Goal: Task Accomplishment & Management: Manage account settings

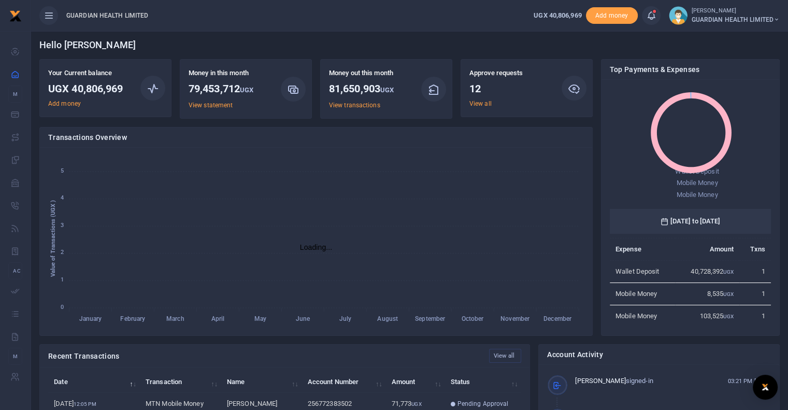
scroll to position [138, 153]
click at [650, 15] on icon at bounding box center [651, 15] width 10 height 11
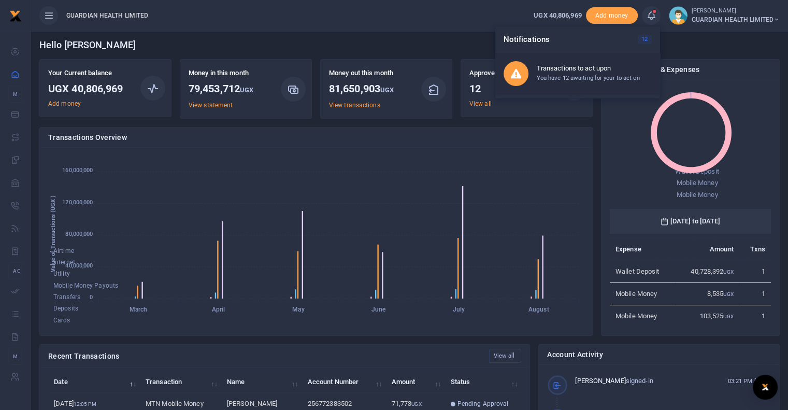
click at [572, 72] on div "Transactions to act upon You have 12 awaiting for your to act on" at bounding box center [594, 73] width 115 height 18
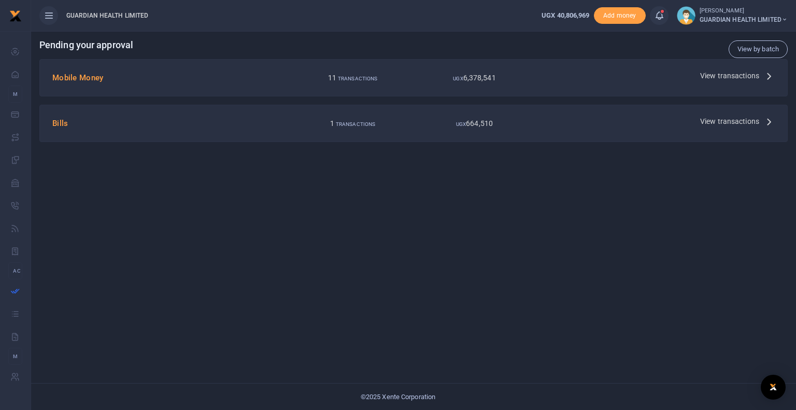
click at [768, 76] on icon at bounding box center [768, 75] width 11 height 11
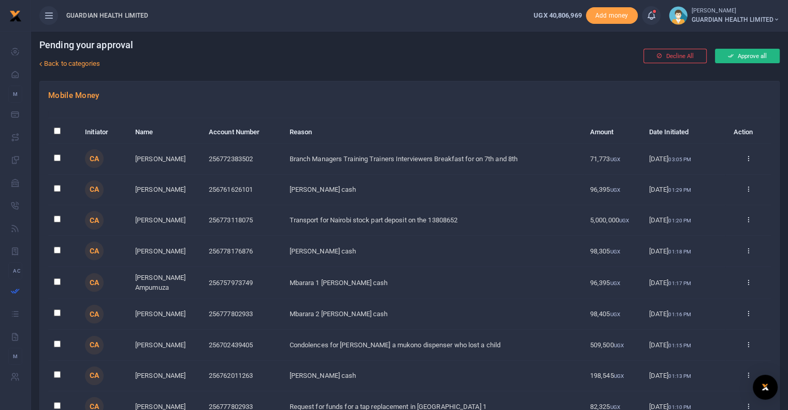
click at [743, 51] on button "Approve all" at bounding box center [747, 56] width 65 height 15
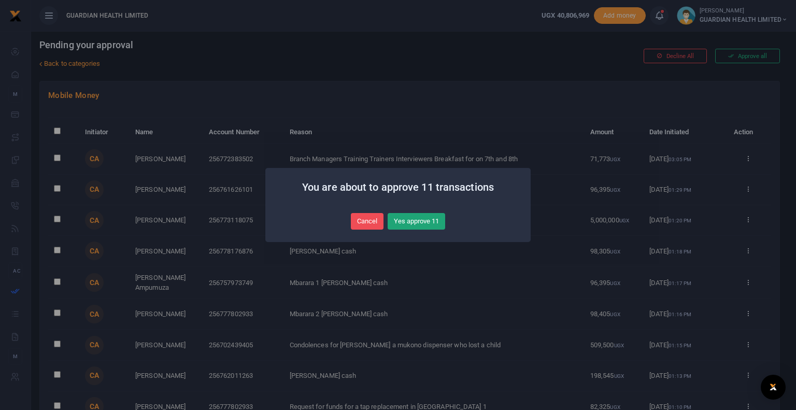
click at [409, 219] on button "Yes approve 11" at bounding box center [417, 221] width 58 height 17
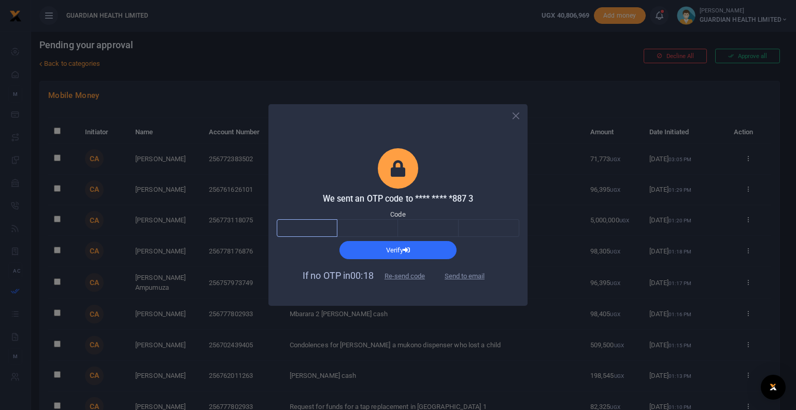
click at [301, 225] on input "text" at bounding box center [307, 228] width 61 height 18
type input "8"
type input "0"
type input "8"
type input "0"
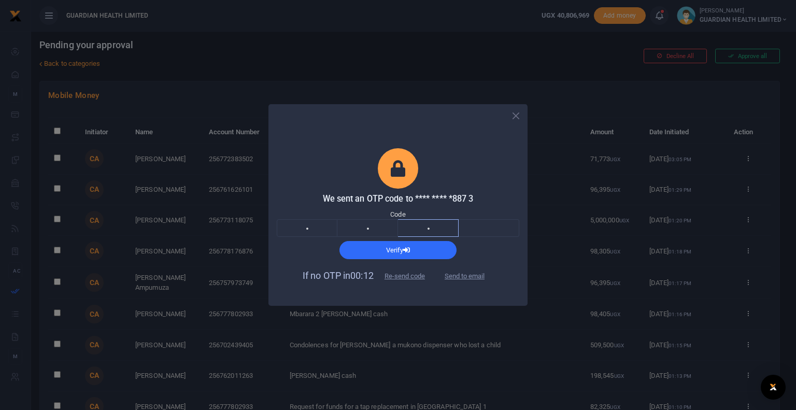
type input "3"
type input "4"
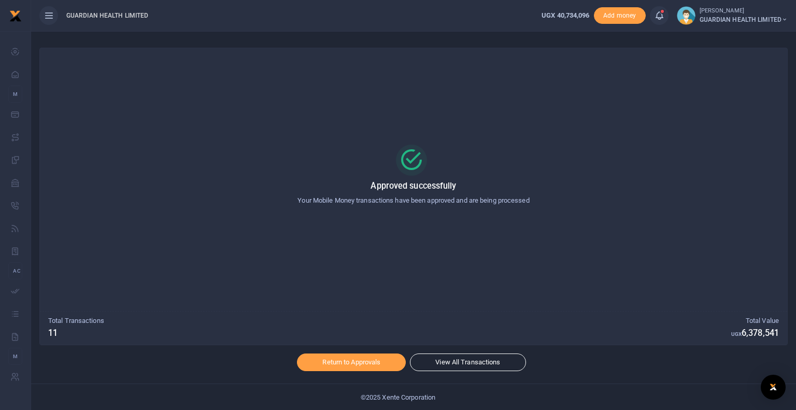
click at [661, 16] on icon at bounding box center [659, 15] width 10 height 11
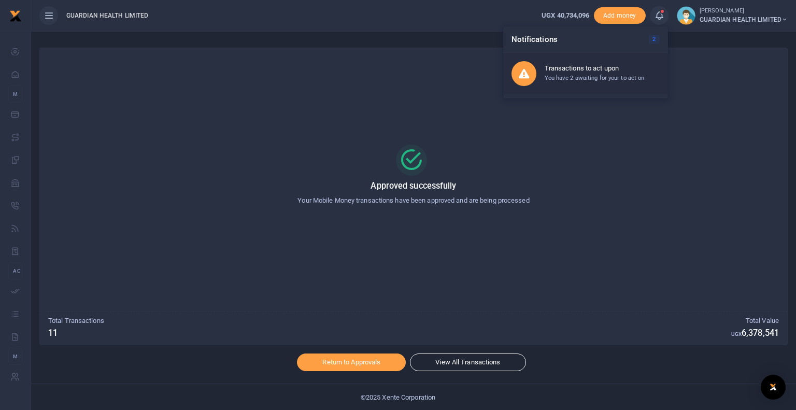
click at [591, 71] on h6 "Transactions to act upon" at bounding box center [602, 68] width 115 height 8
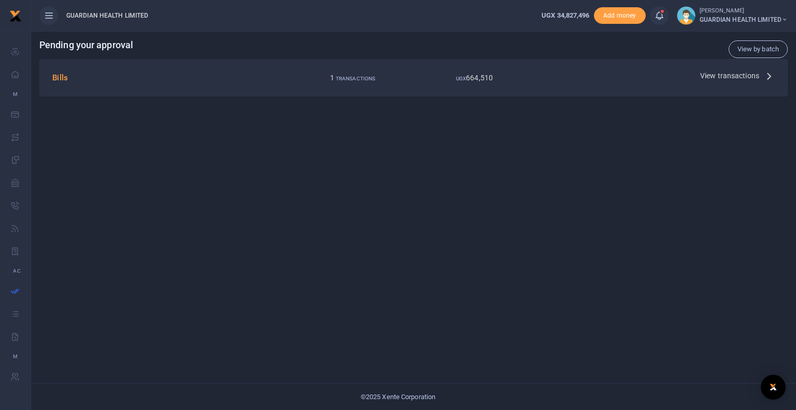
click at [764, 79] on icon at bounding box center [768, 75] width 11 height 11
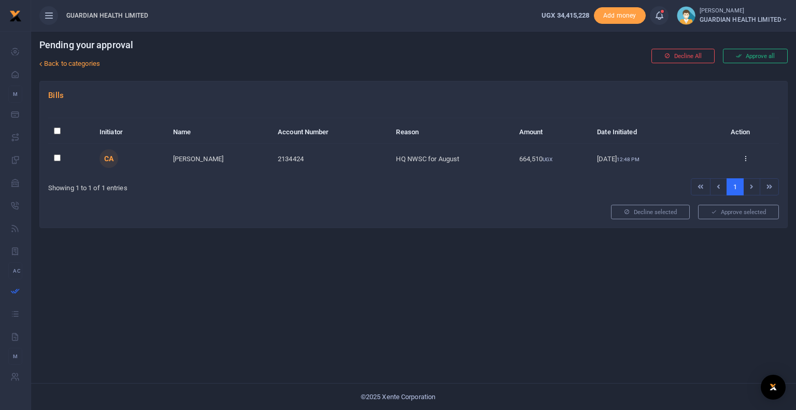
click at [583, 158] on td "664,510 UGX" at bounding box center [552, 159] width 78 height 30
click at [61, 157] on td at bounding box center [71, 159] width 46 height 30
click at [59, 158] on input "checkbox" at bounding box center [57, 157] width 7 height 7
checkbox input "true"
click at [731, 210] on button "Approve selected (1)" at bounding box center [735, 212] width 88 height 15
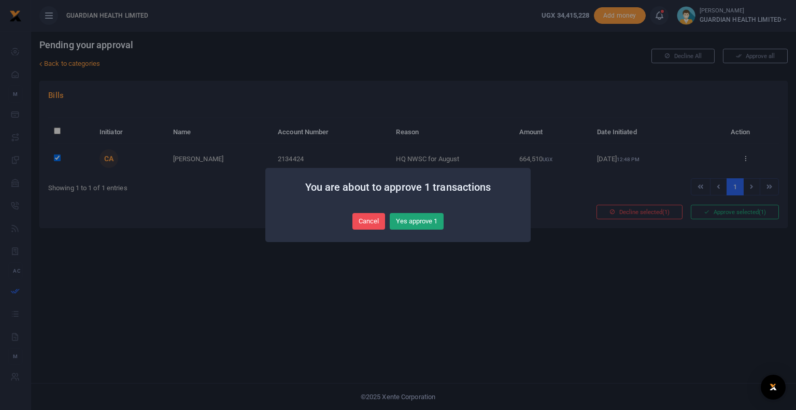
click at [422, 222] on button "Yes approve 1" at bounding box center [417, 221] width 54 height 17
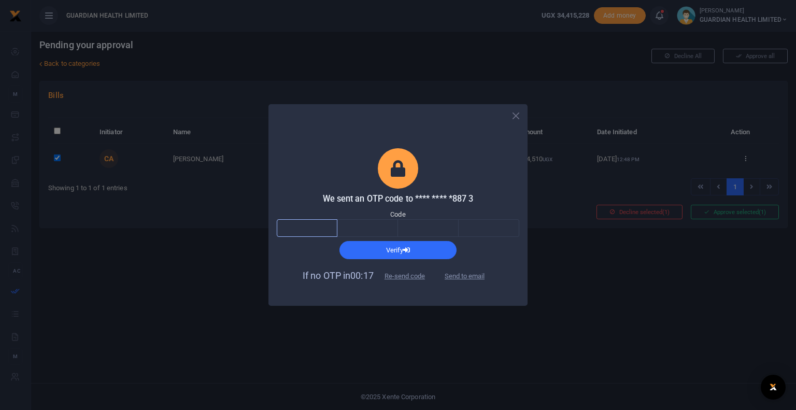
click at [293, 231] on input "text" at bounding box center [307, 228] width 61 height 18
type input "8"
type input "0"
type input "8"
type input "4"
